Goal: Information Seeking & Learning: Learn about a topic

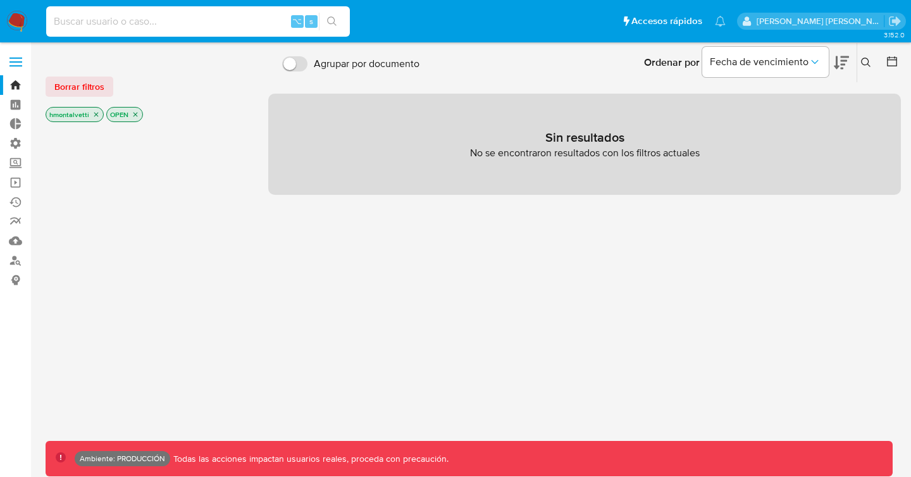
click at [159, 19] on input at bounding box center [198, 21] width 304 height 16
type input "fravega"
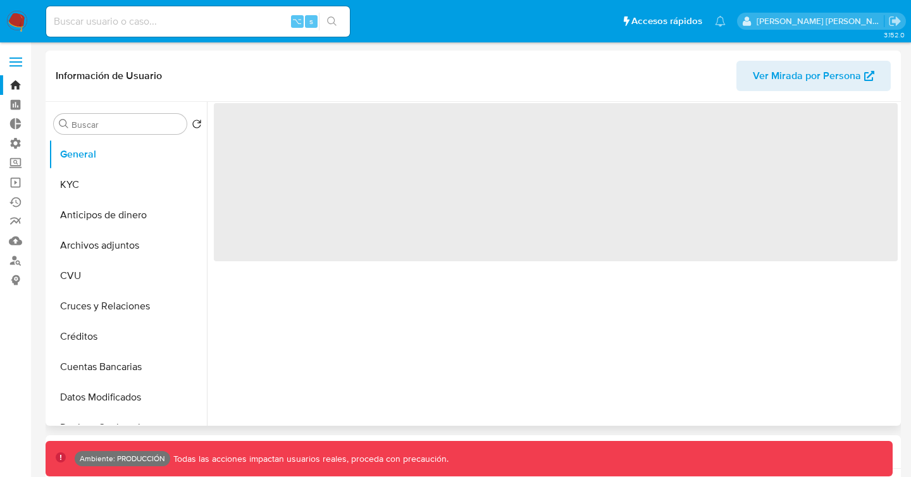
click at [788, 75] on span "Ver Mirada por Persona" at bounding box center [806, 76] width 108 height 30
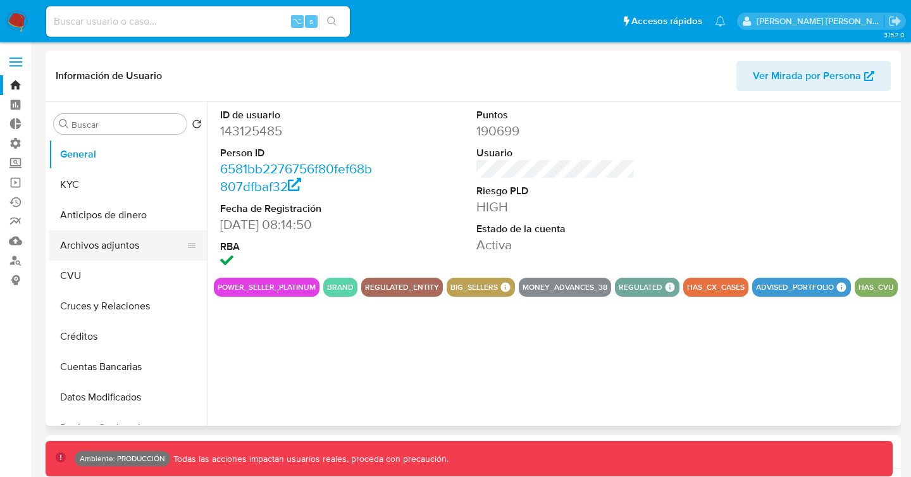
select select "10"
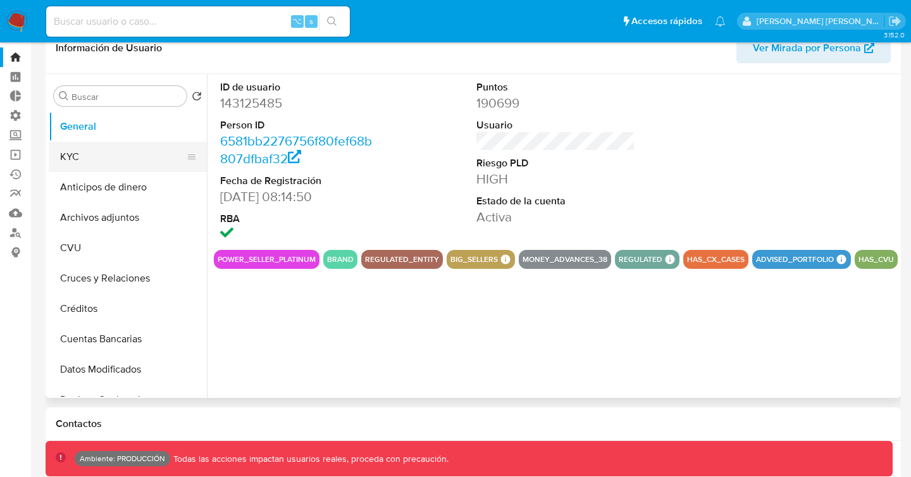
click at [102, 154] on button "KYC" at bounding box center [123, 157] width 148 height 30
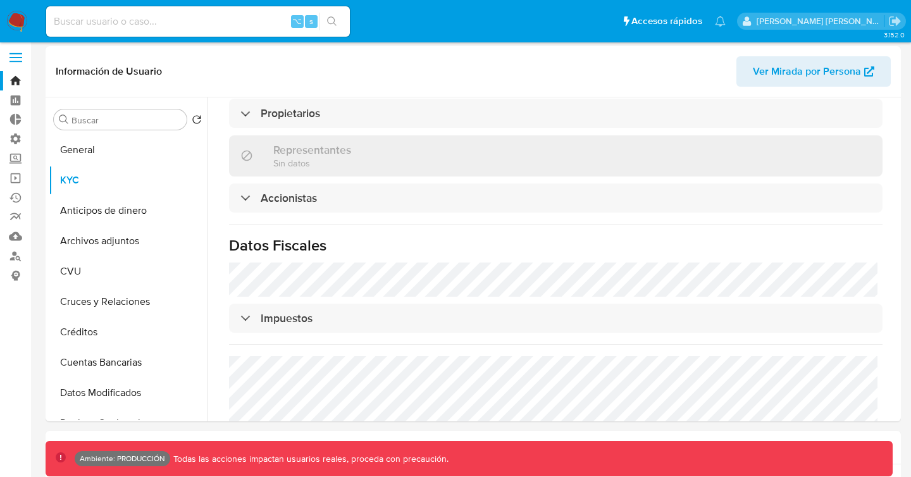
scroll to position [818, 0]
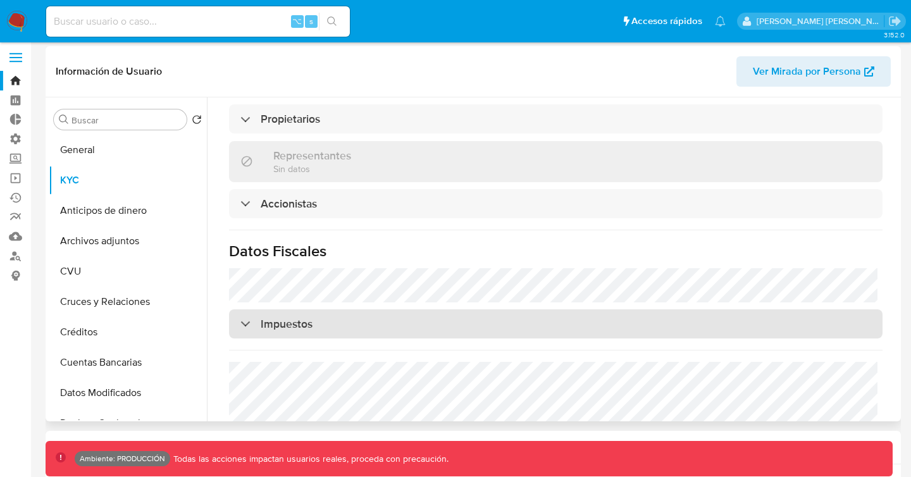
click at [300, 317] on h3 "Impuestos" at bounding box center [287, 324] width 52 height 14
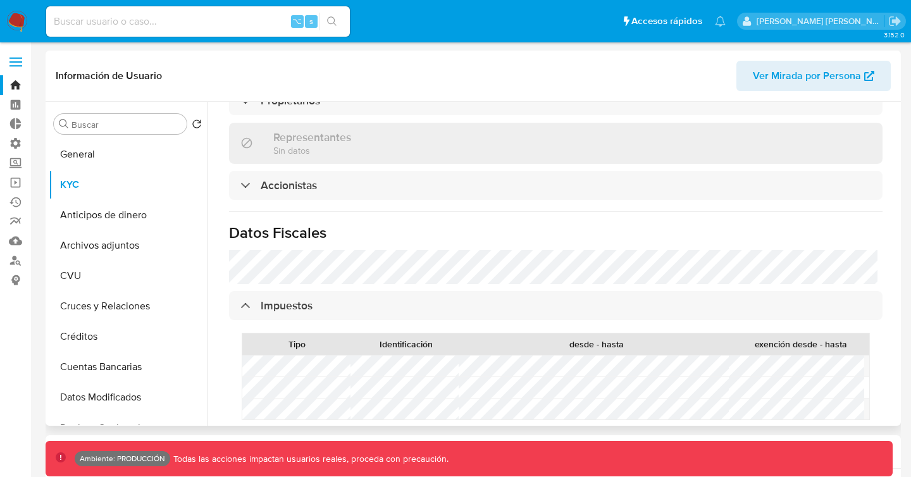
scroll to position [841, 0]
click at [455, 100] on div "Información de Usuario Ver Mirada por Persona" at bounding box center [473, 76] width 855 height 51
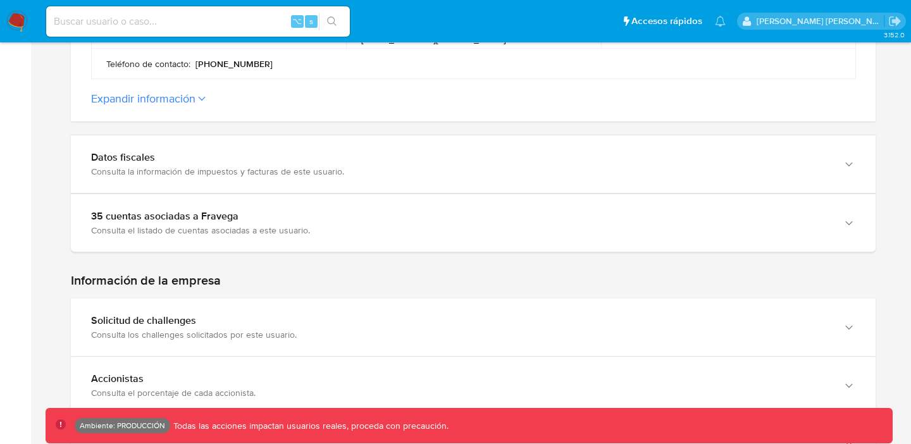
scroll to position [632, 0]
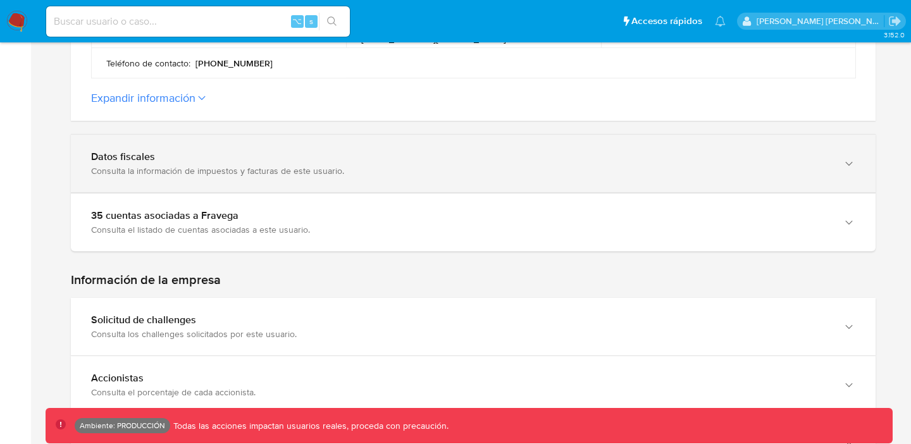
click at [439, 165] on div "Consulta la información de impuestos y facturas de este usuario." at bounding box center [460, 170] width 739 height 11
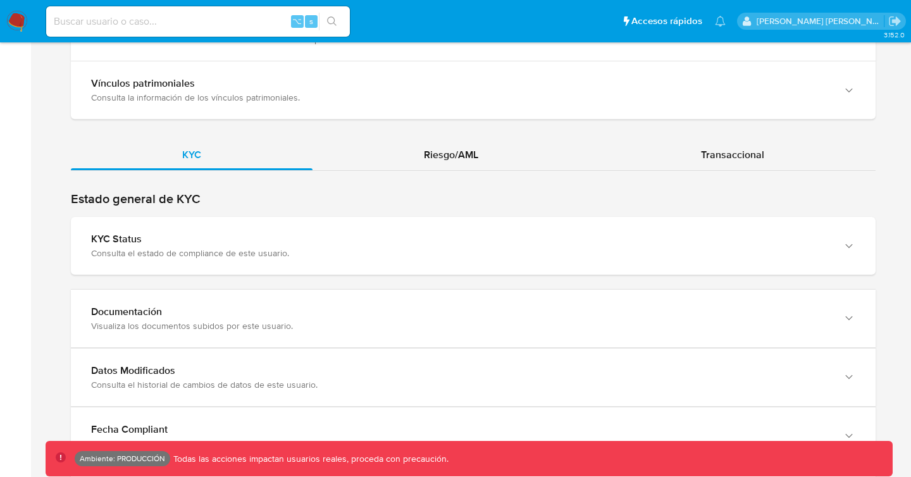
scroll to position [2450, 0]
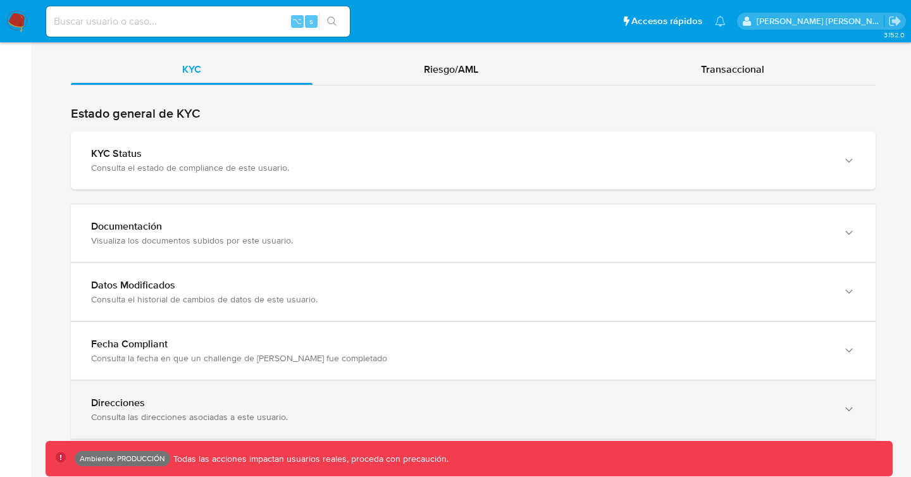
click at [241, 386] on div "Direcciones Consulta las direcciones asociadas a este usuario." at bounding box center [473, 410] width 804 height 58
click at [254, 394] on div "Direcciones Consulta las direcciones asociadas a este usuario." at bounding box center [473, 409] width 804 height 58
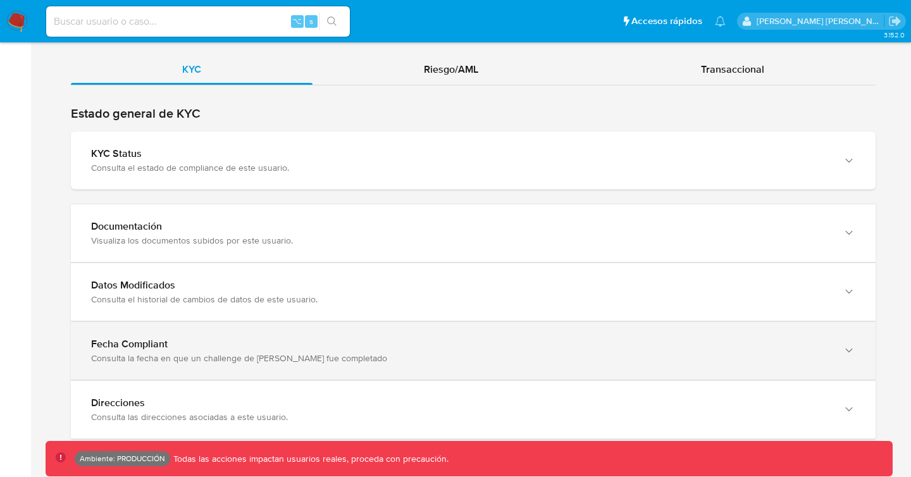
scroll to position [2469, 0]
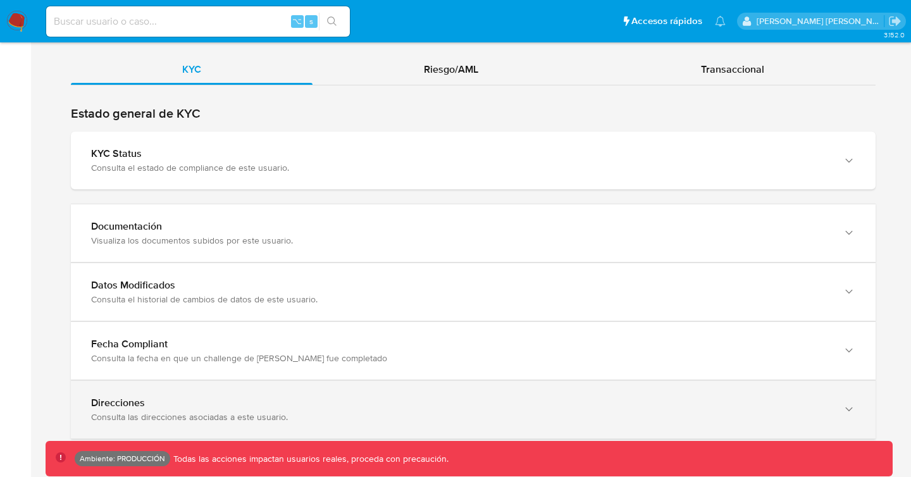
drag, startPoint x: 268, startPoint y: 399, endPoint x: 522, endPoint y: 417, distance: 254.9
click at [269, 398] on div "Direcciones" at bounding box center [460, 402] width 739 height 13
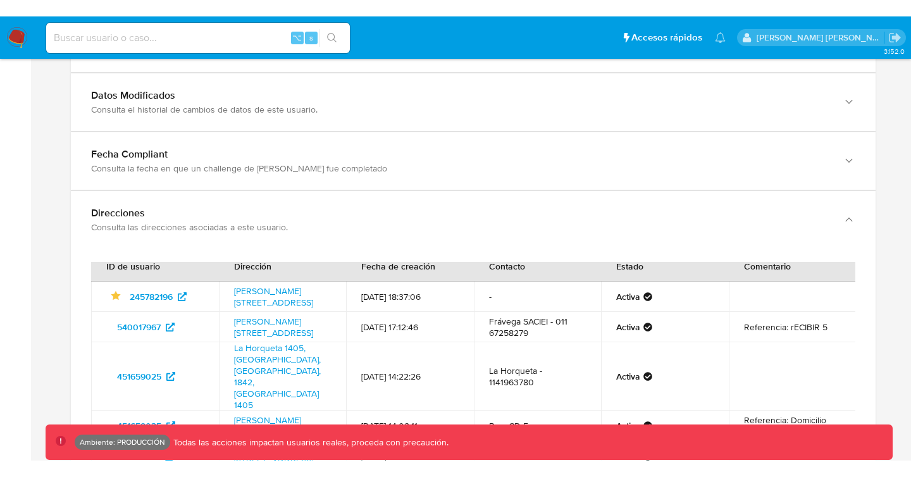
scroll to position [0, 0]
